Goal: Find specific page/section: Find specific page/section

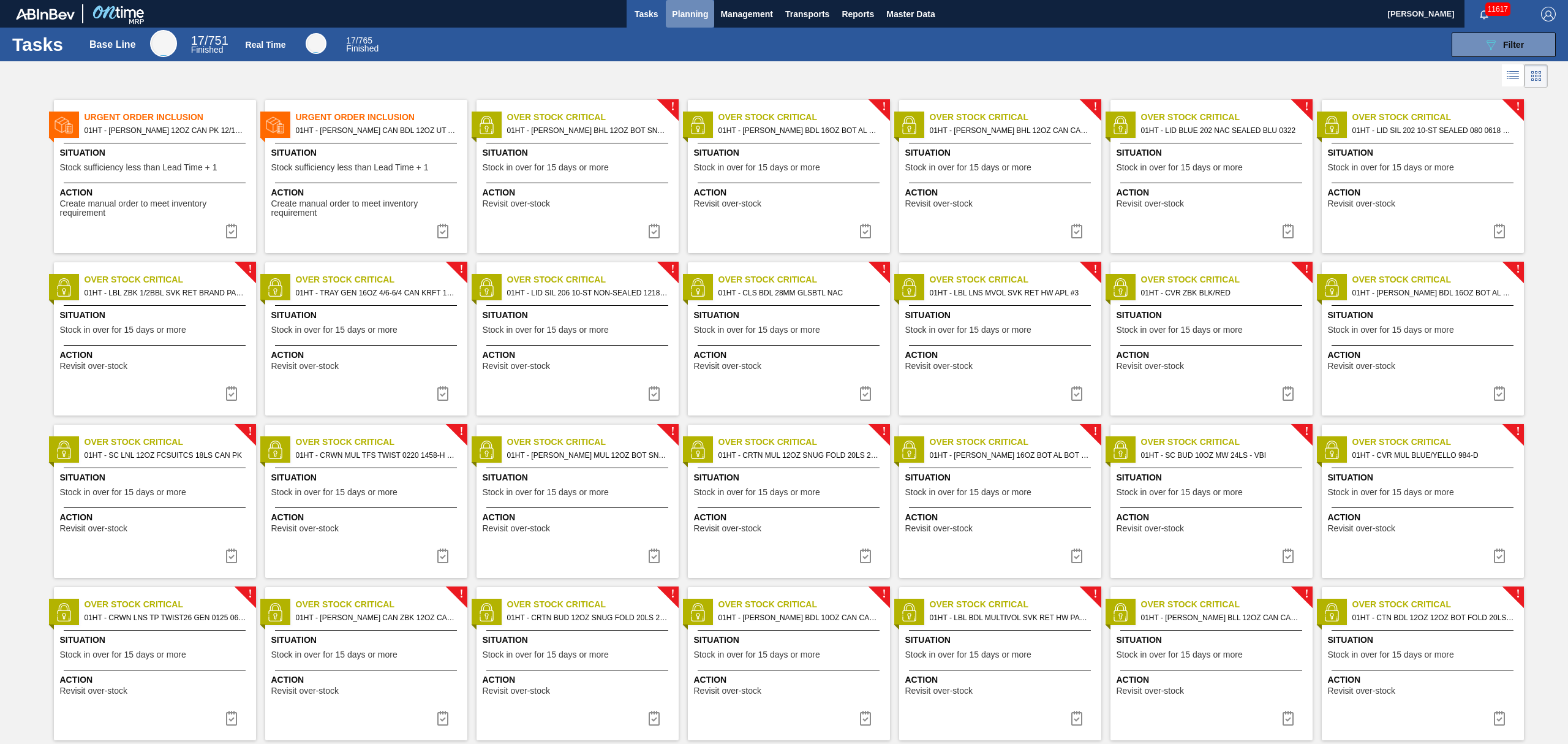
click at [684, 8] on span "Planning" at bounding box center [690, 14] width 36 height 15
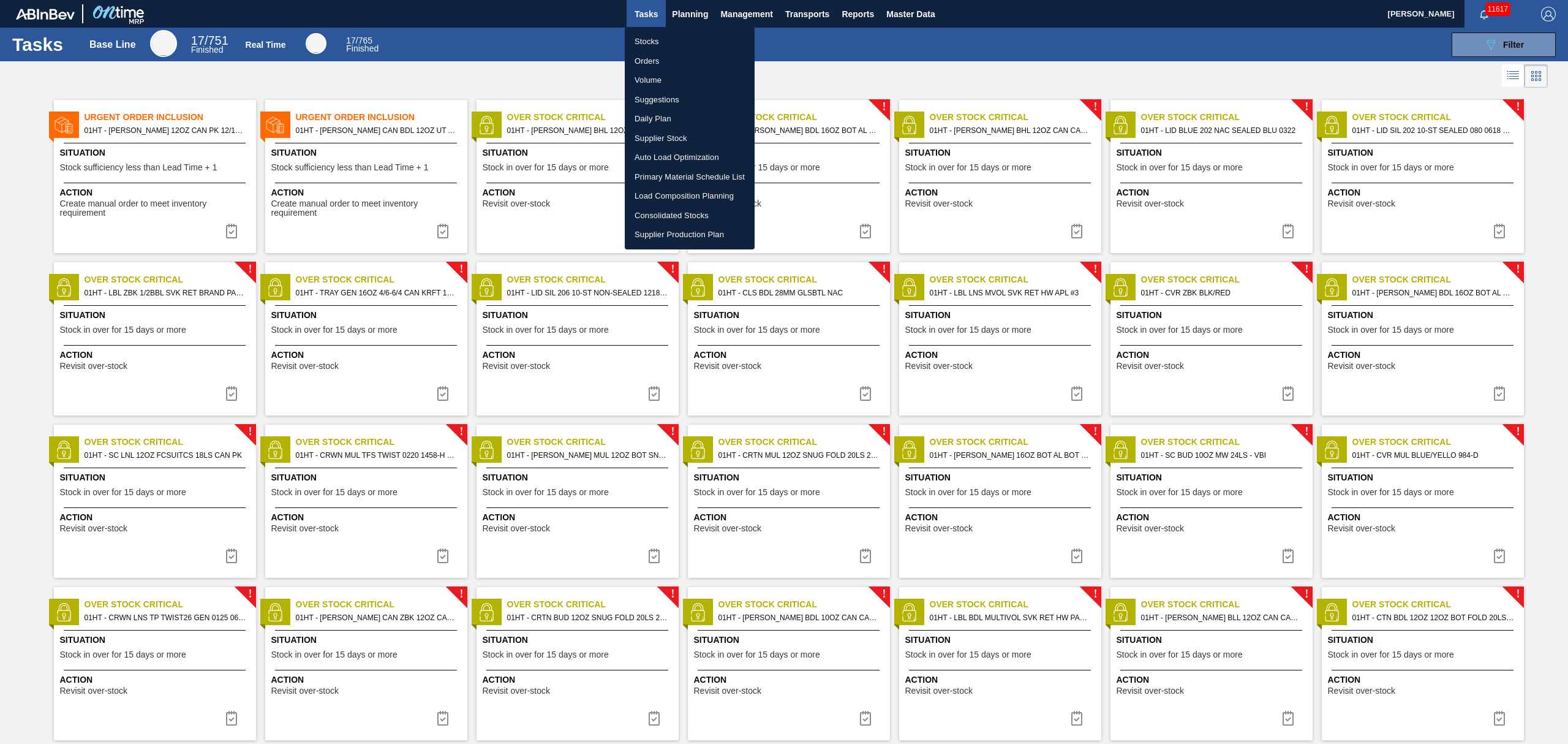
click at [645, 93] on li "Suggestions" at bounding box center [690, 100] width 129 height 20
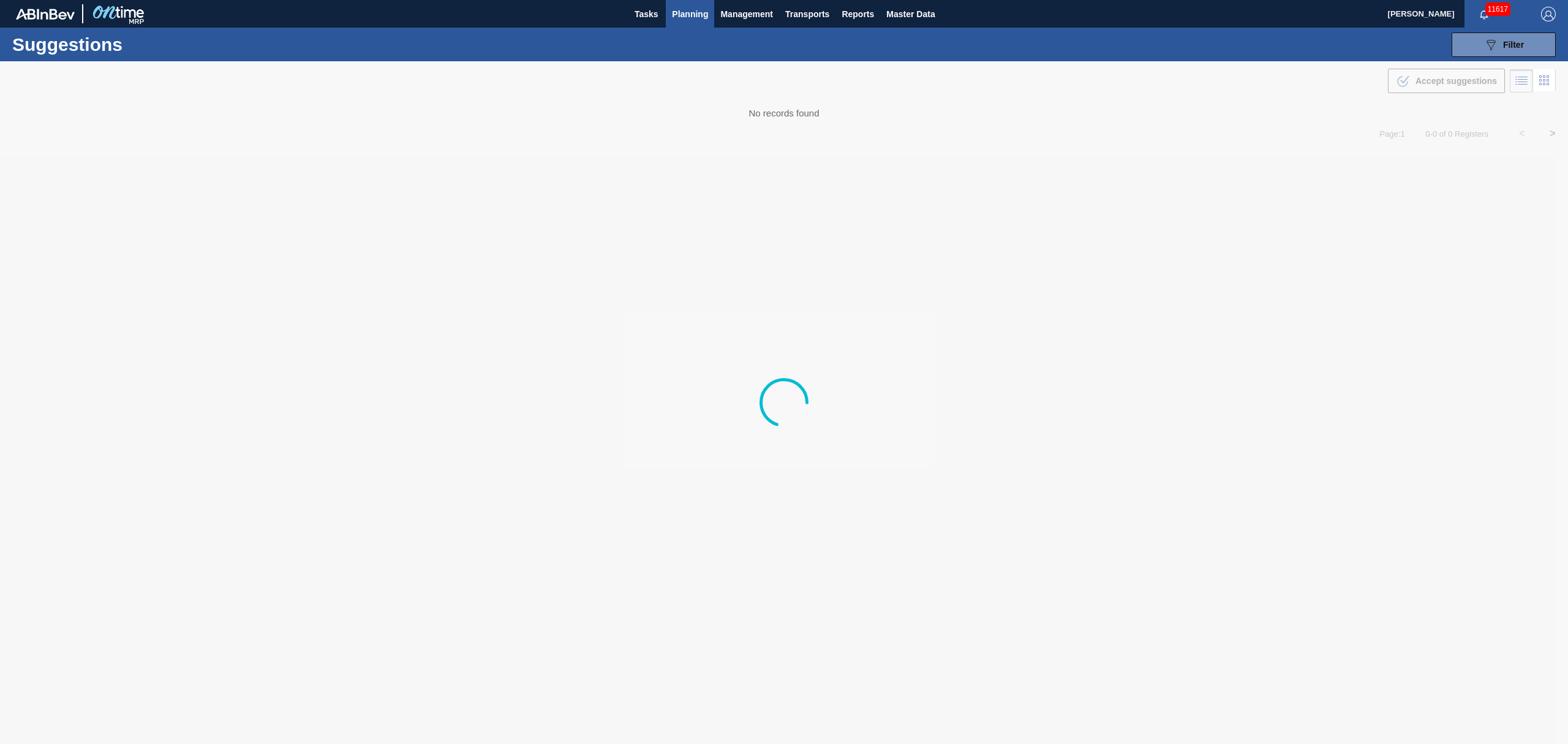
click at [687, 3] on button "Planning" at bounding box center [690, 13] width 49 height 27
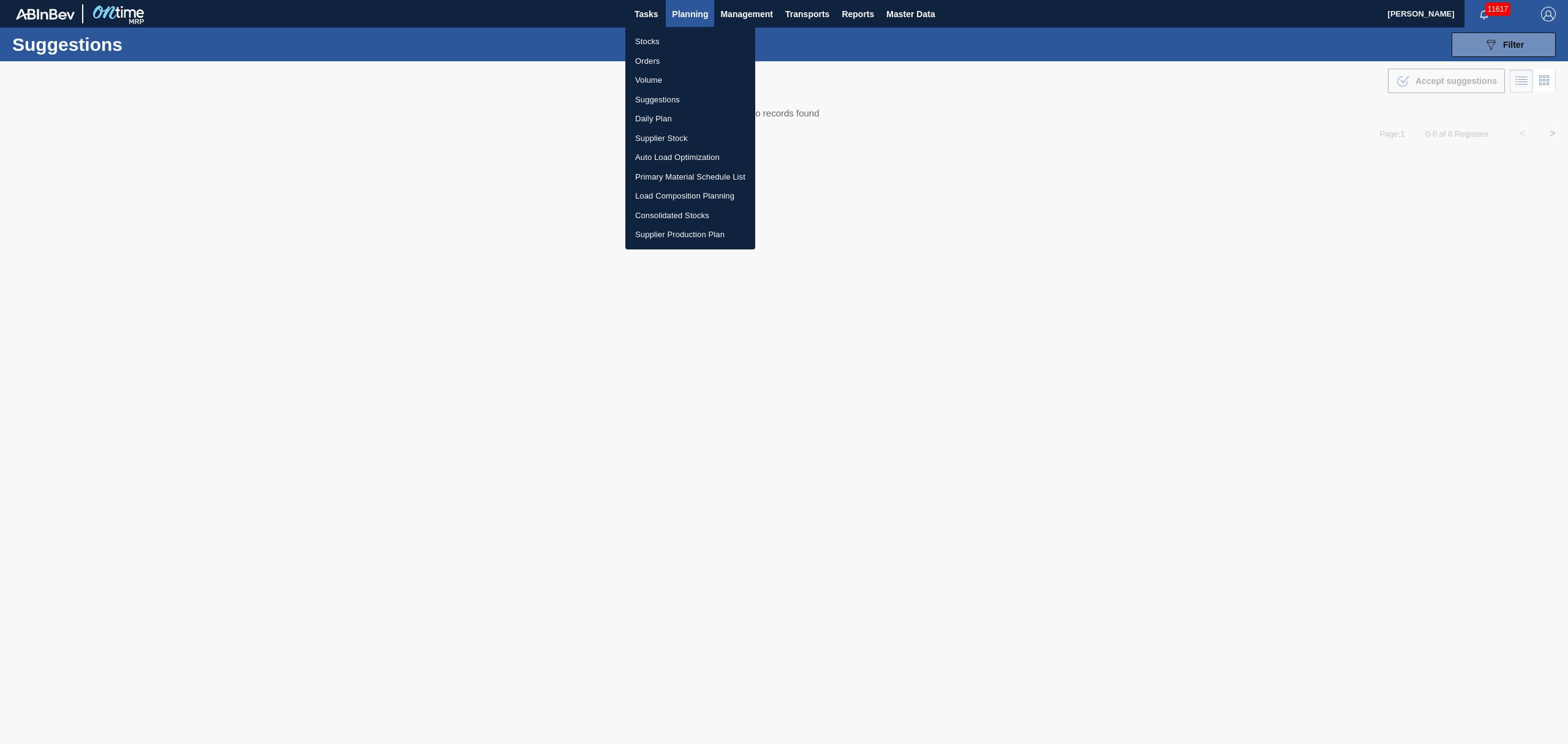
click at [650, 39] on li "Stocks" at bounding box center [690, 42] width 129 height 20
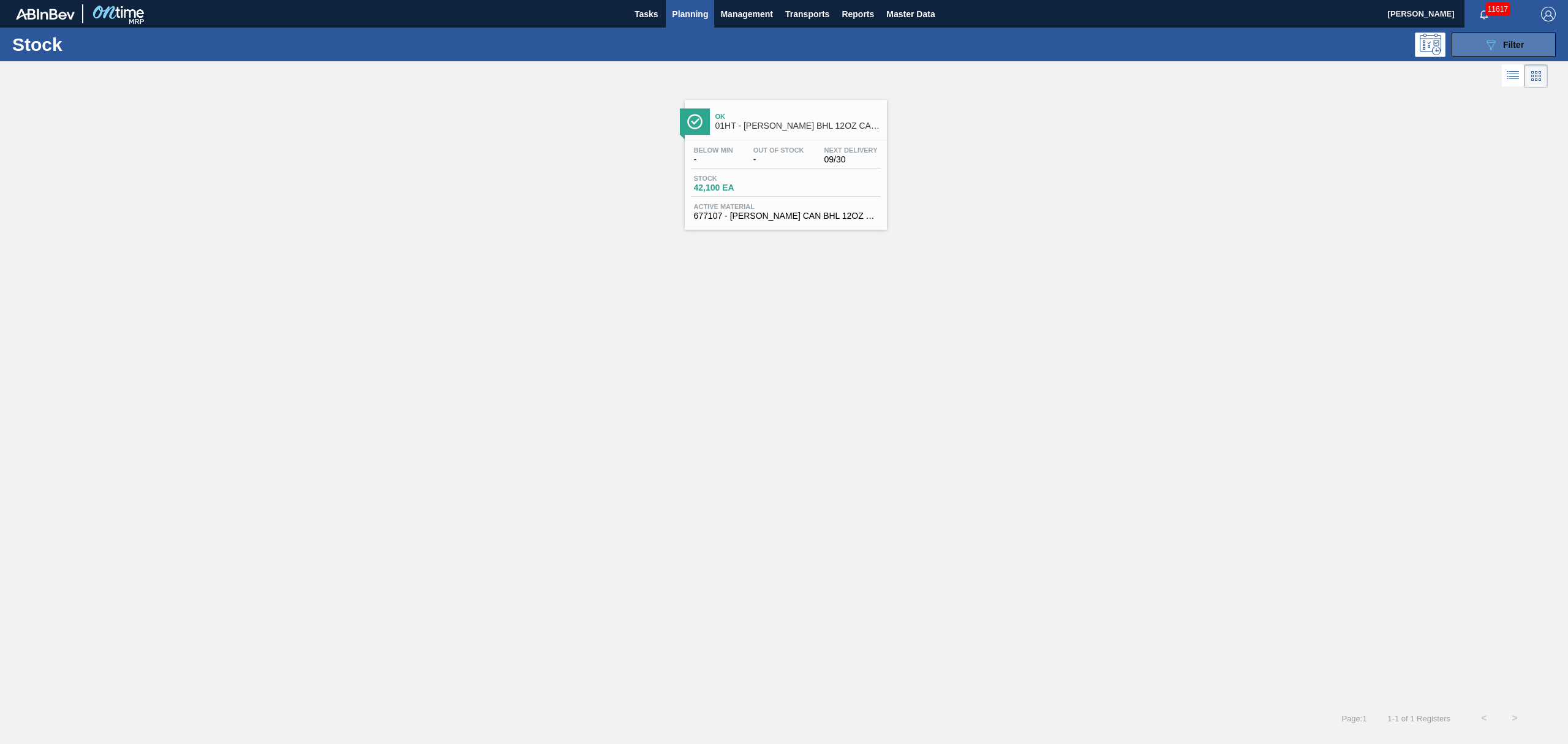
click at [1525, 37] on button "089F7B8B-B2A5-4AFE-B5C0-19BA573D28AC Filter" at bounding box center [1502, 45] width 104 height 25
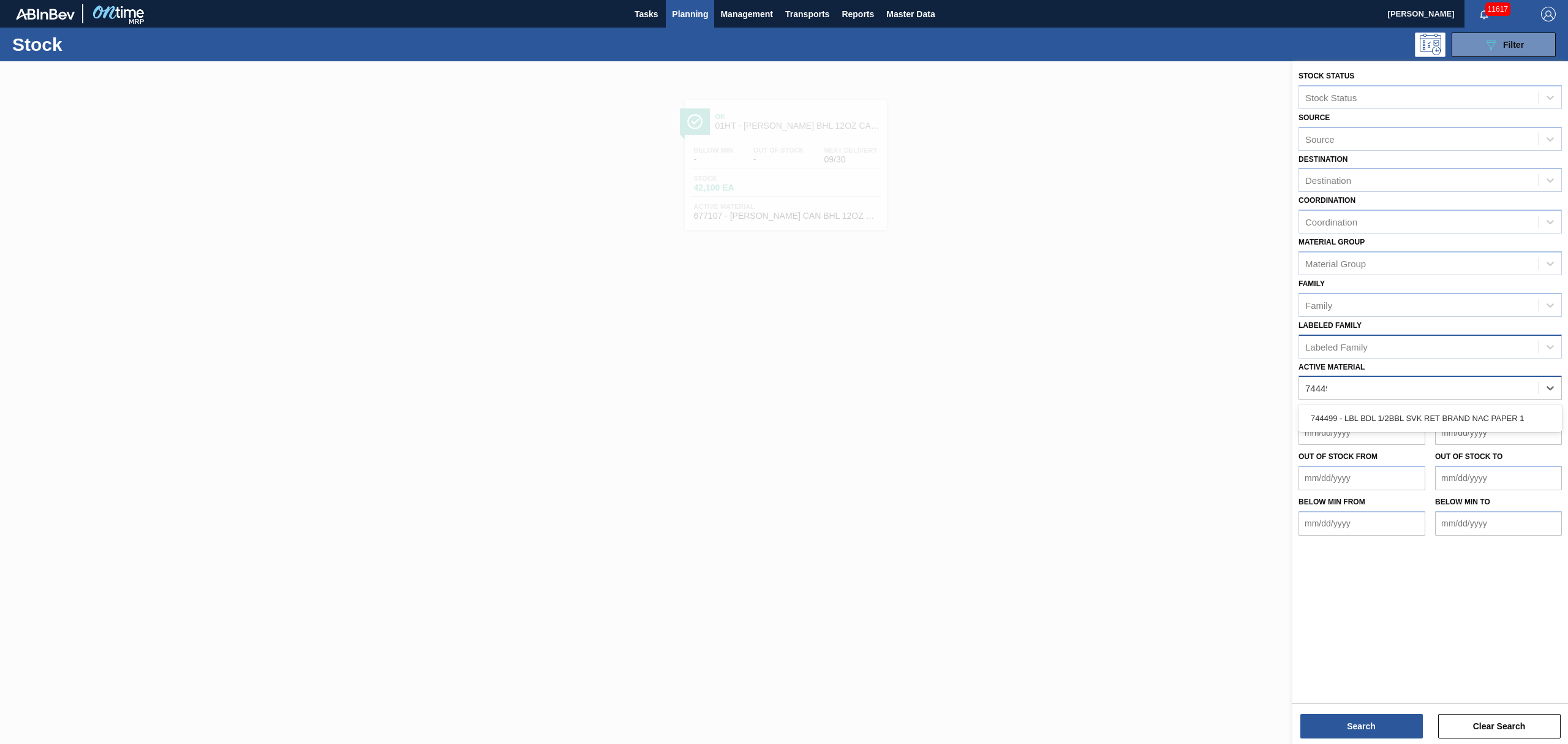
type Material "744499"
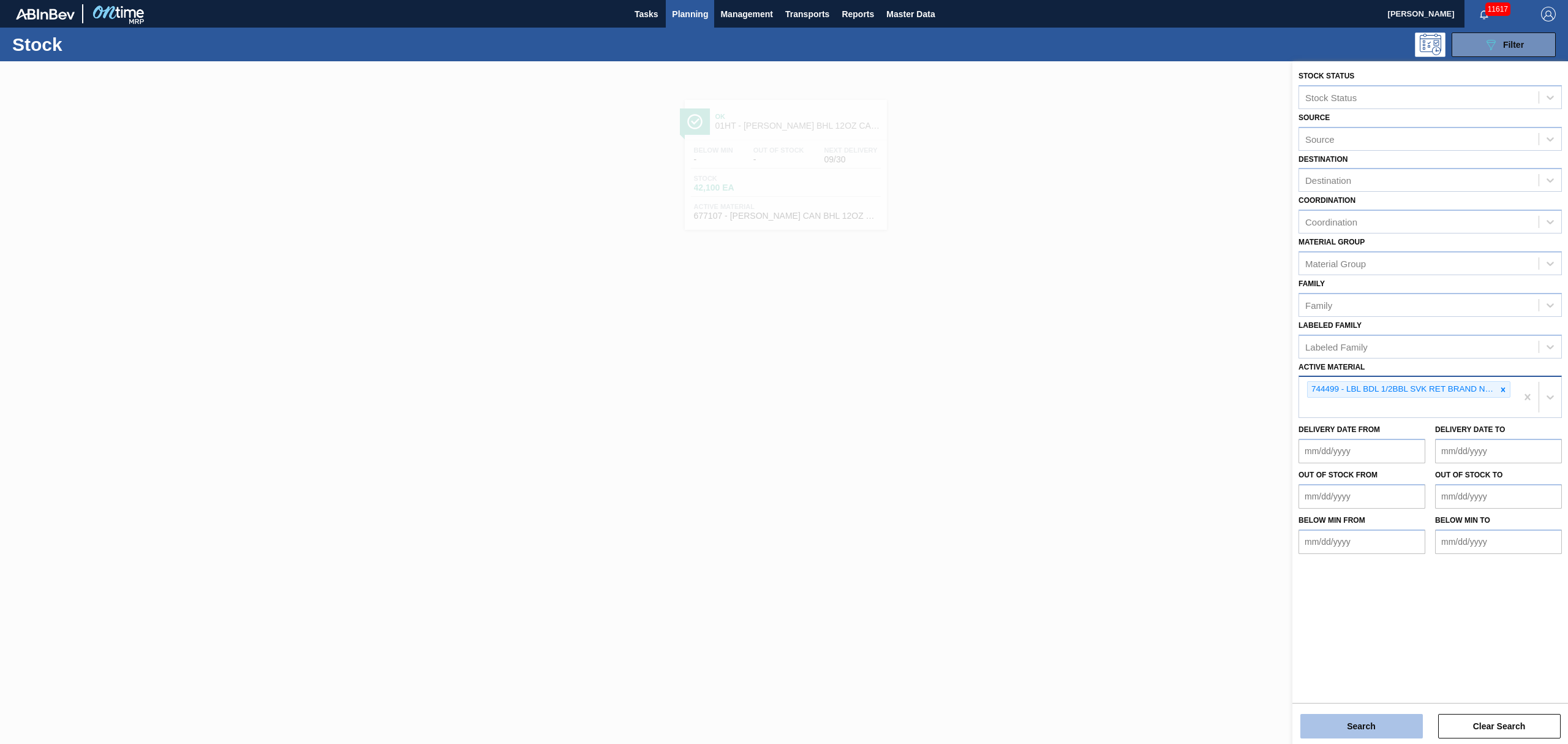
click at [1385, 728] on button "Search" at bounding box center [1361, 726] width 122 height 25
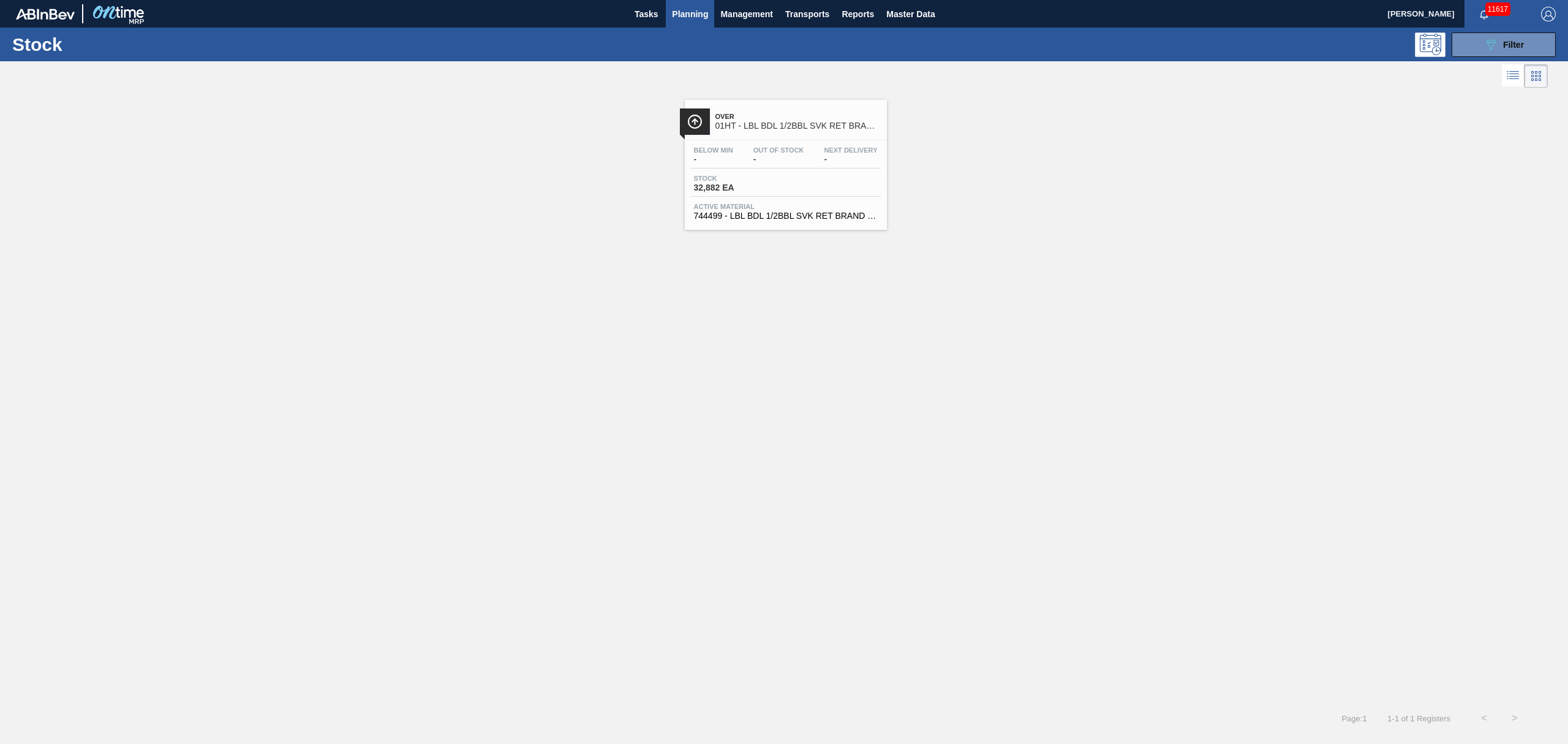
click at [787, 135] on div "Over 01HT - LBL BDL 1/2BBL SVK RET BRAND PAPER #3 NAC" at bounding box center [798, 121] width 166 height 27
